Goal: Communication & Community: Share content

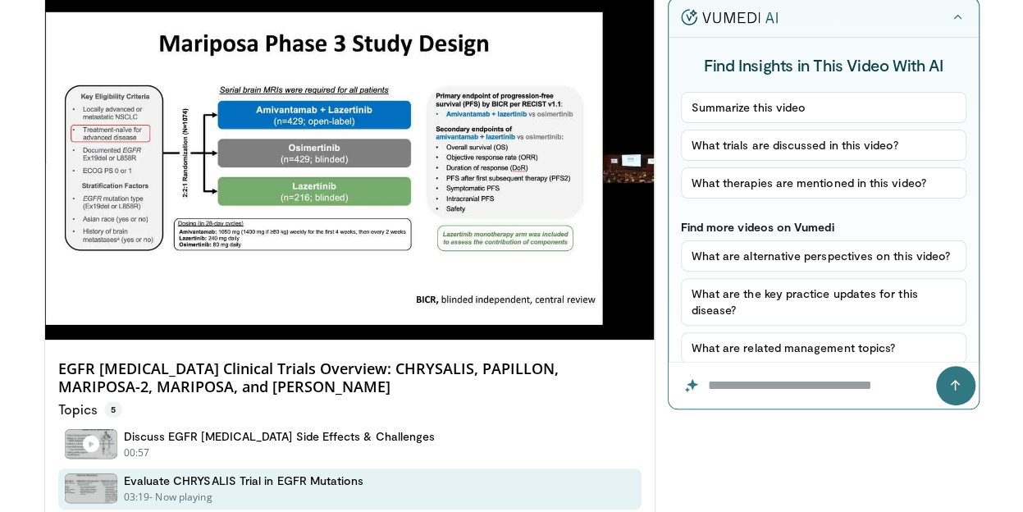
scroll to position [119, 0]
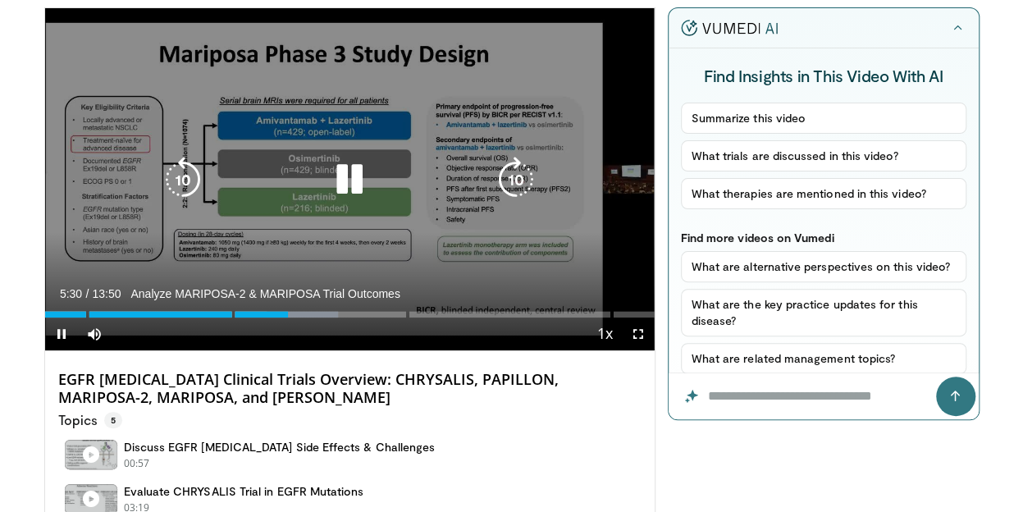
drag, startPoint x: 273, startPoint y: 126, endPoint x: 266, endPoint y: 290, distance: 164.2
click at [266, 290] on video-js "**********" at bounding box center [349, 179] width 609 height 343
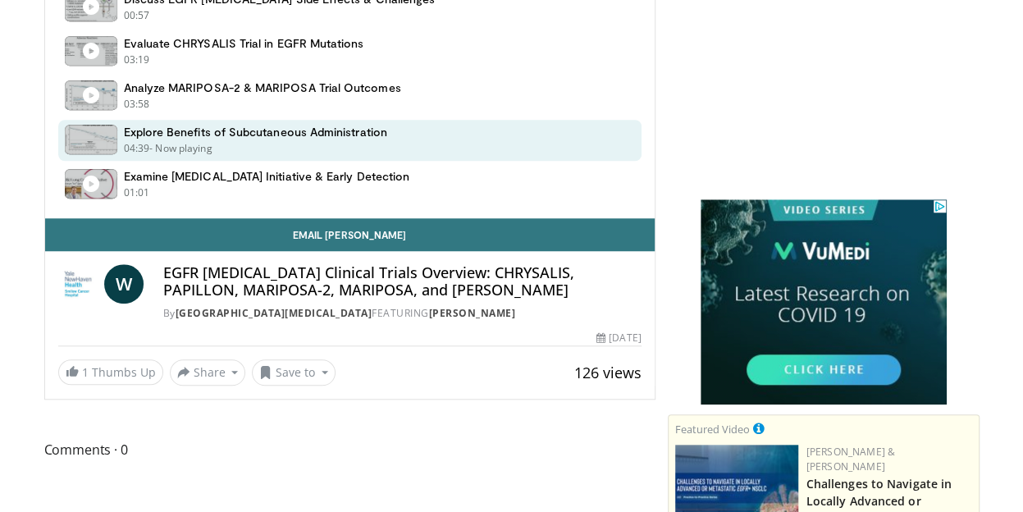
scroll to position [569, 0]
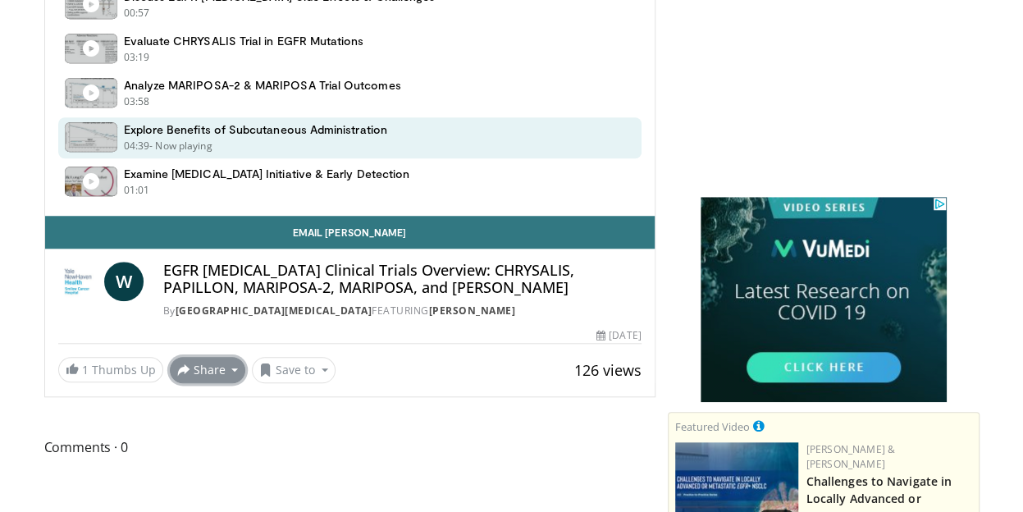
click at [230, 371] on button "Share" at bounding box center [208, 370] width 76 height 26
click at [212, 403] on span "E-mail" at bounding box center [206, 406] width 47 height 18
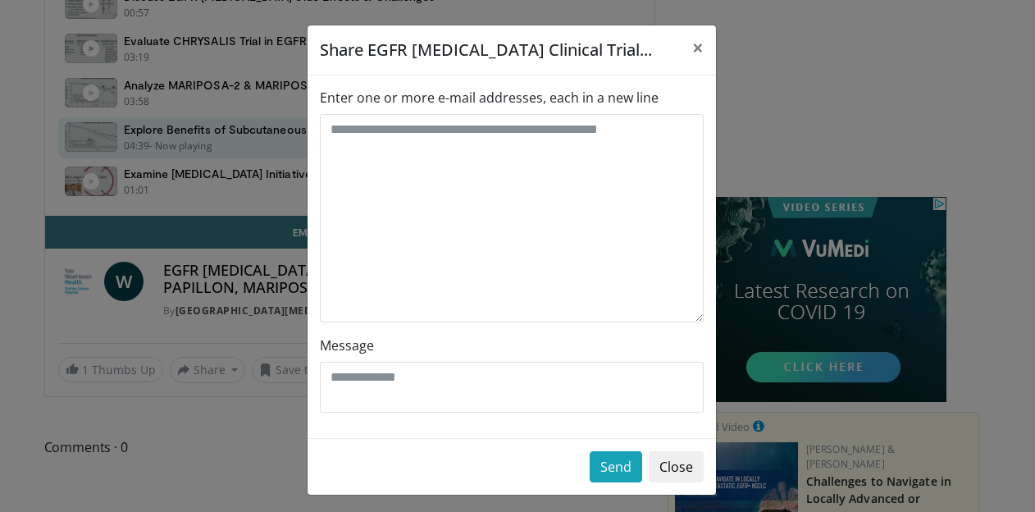
click at [330, 101] on label "Enter one or more e-mail addresses, each in a new line" at bounding box center [489, 98] width 339 height 20
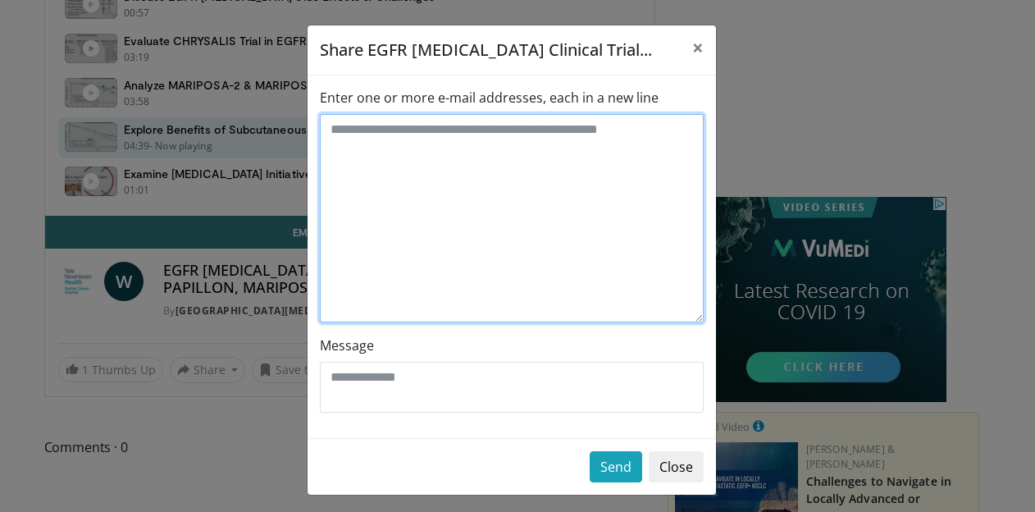
click at [330, 114] on textarea "Enter one or more e-mail addresses, each in a new line" at bounding box center [512, 218] width 384 height 208
type textarea "*"
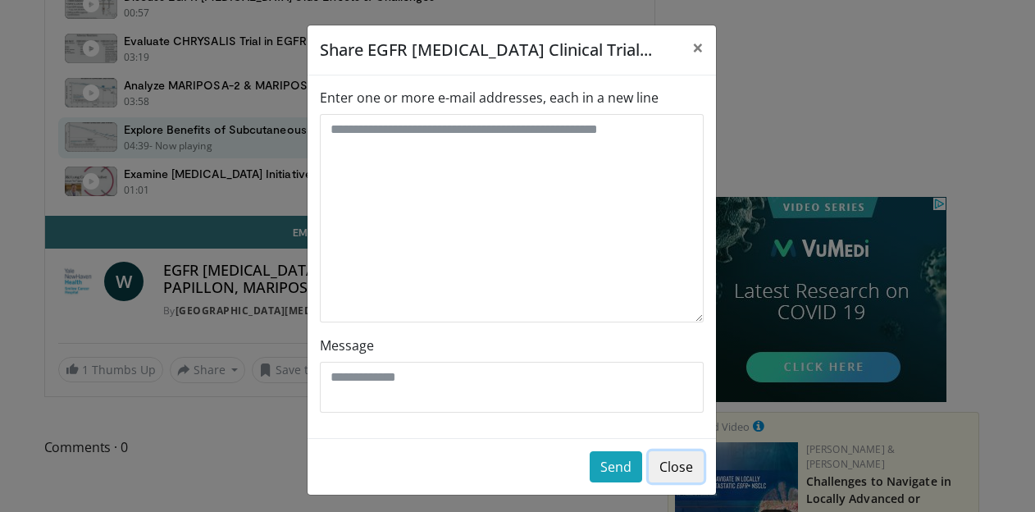
click at [672, 467] on button "Close" at bounding box center [676, 466] width 55 height 31
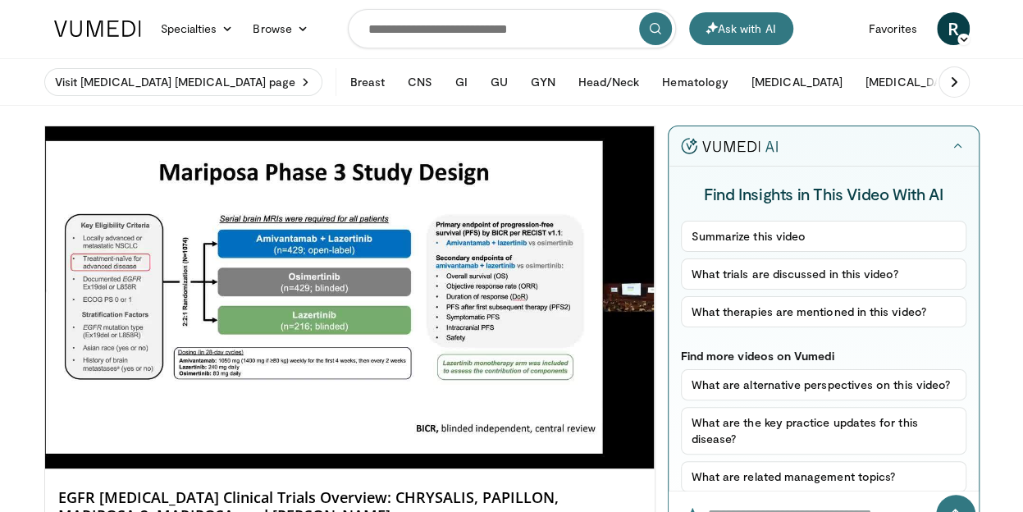
scroll to position [0, 0]
